Goal: Find contact information: Find contact information

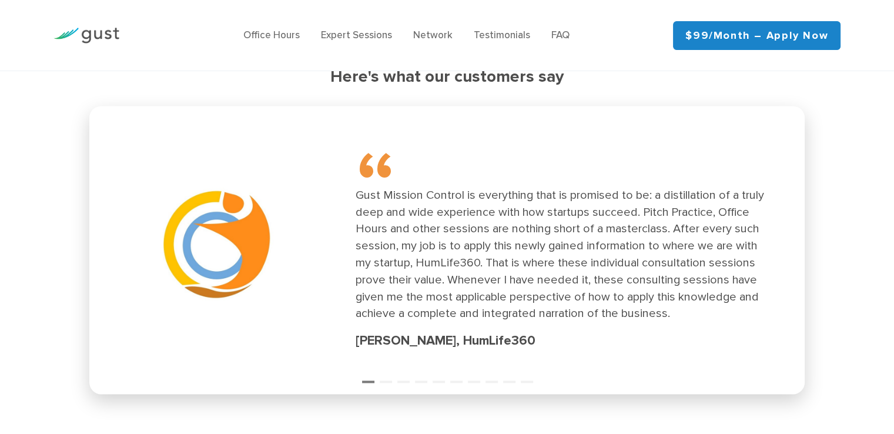
scroll to position [1704, 0]
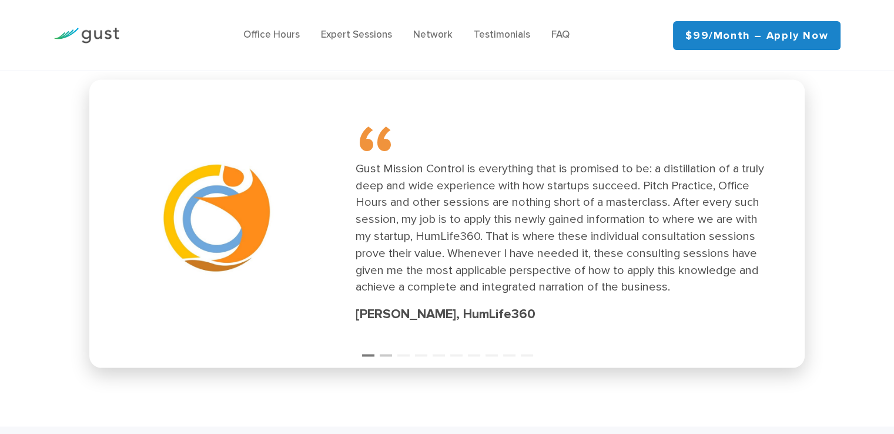
click at [383, 355] on button "2" at bounding box center [386, 350] width 12 height 12
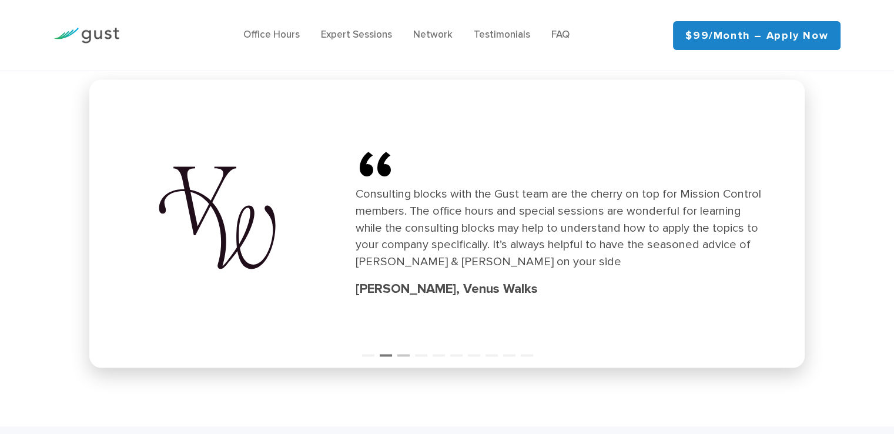
click at [403, 354] on button "3" at bounding box center [403, 350] width 12 height 12
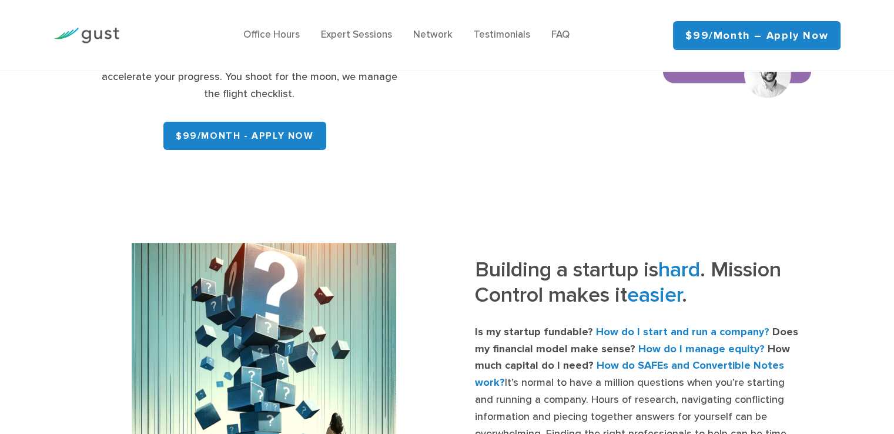
scroll to position [0, 0]
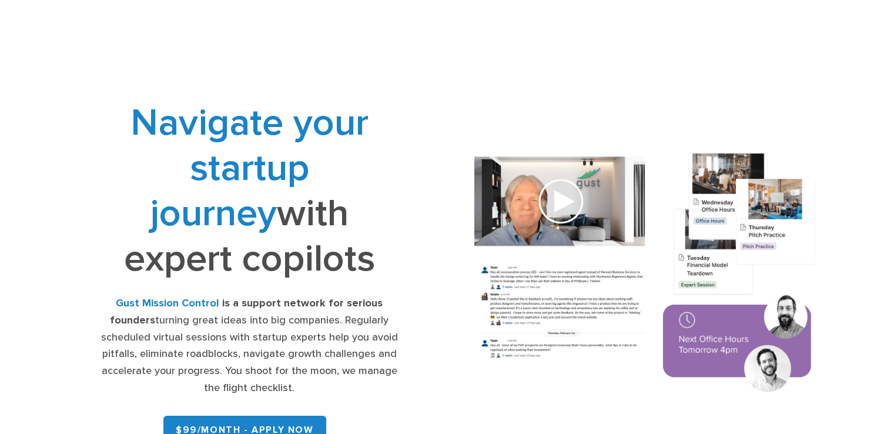
click at [545, 244] on img at bounding box center [644, 274] width 377 height 270
click at [545, 217] on img at bounding box center [644, 274] width 377 height 270
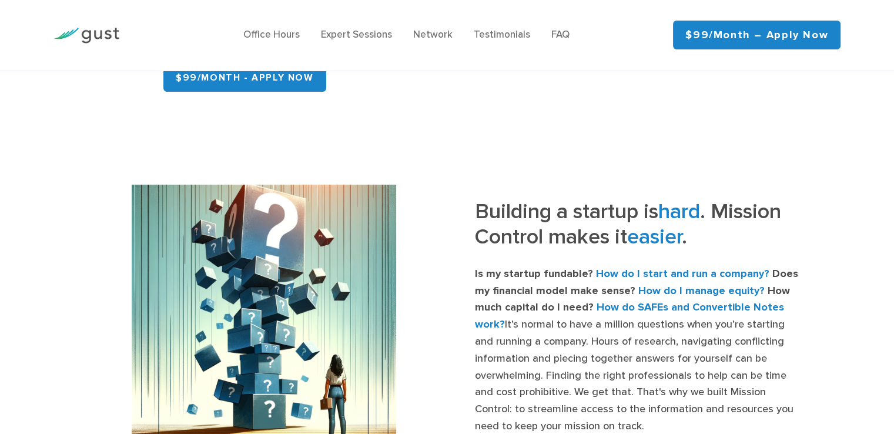
scroll to position [353, 0]
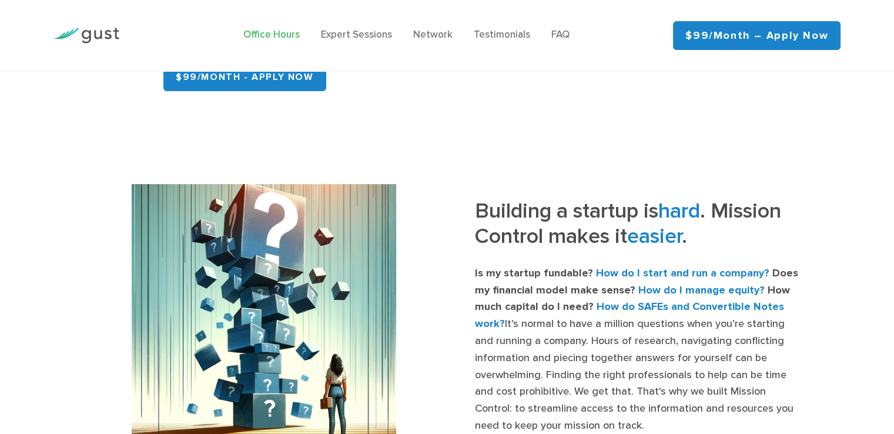
click at [271, 36] on link "Office Hours" at bounding box center [271, 35] width 56 height 12
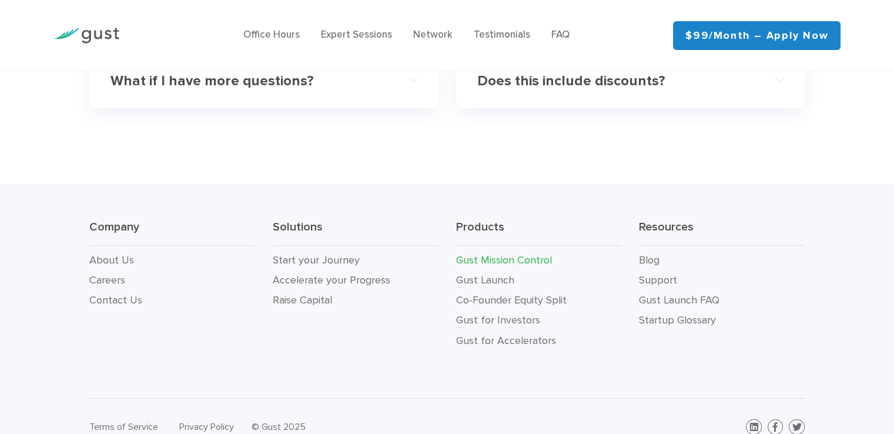
scroll to position [3923, 0]
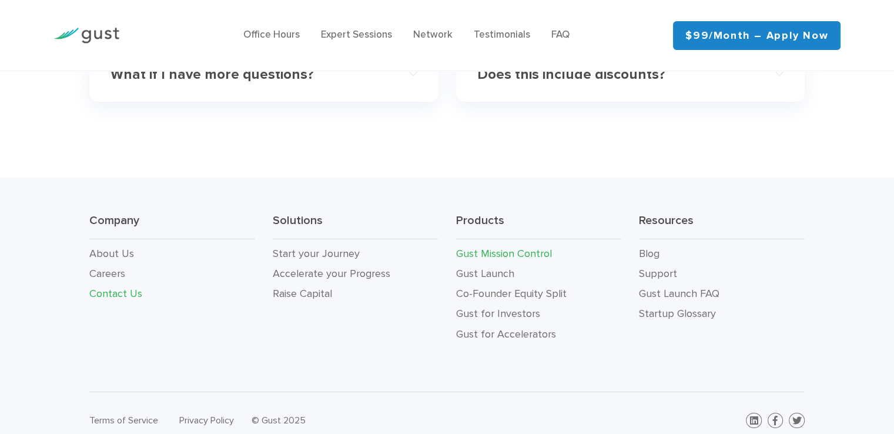
click at [128, 287] on link "Contact Us" at bounding box center [115, 293] width 53 height 12
